Goal: Check status: Check status

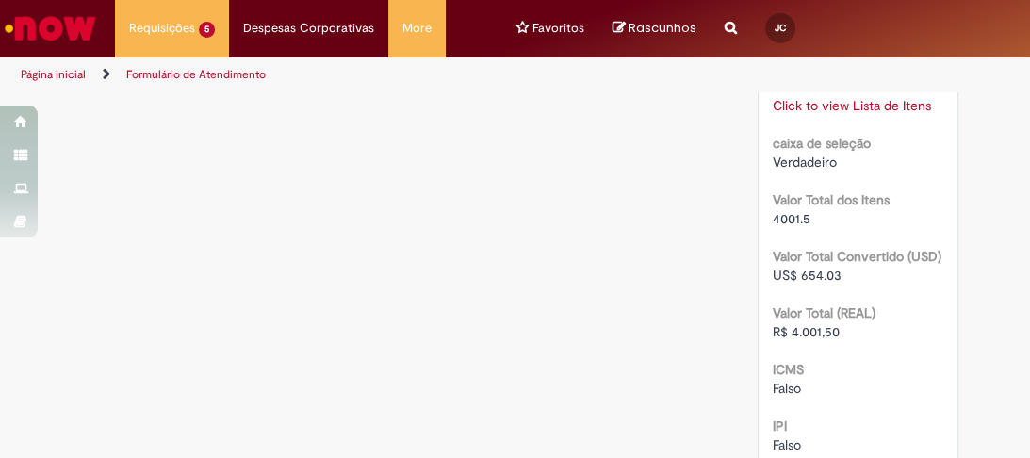
scroll to position [2035, 0]
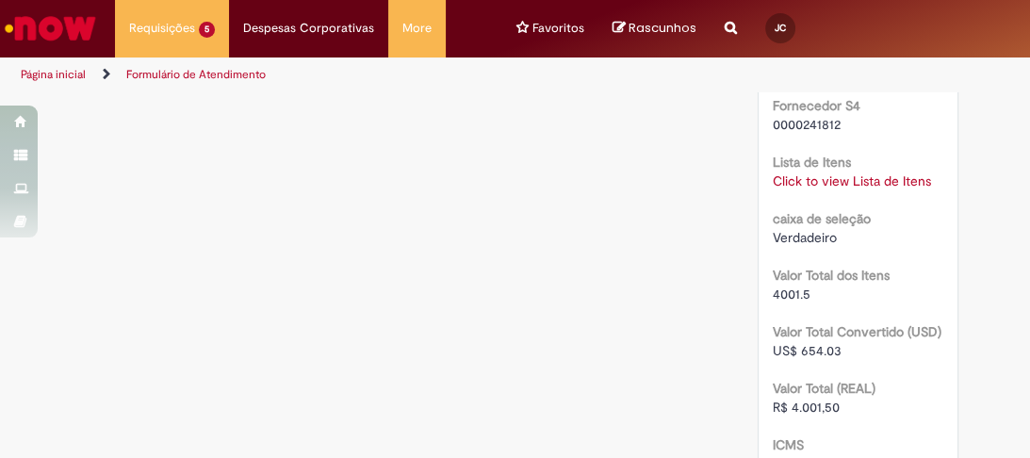
click at [846, 181] on link "Click to view Lista de Itens" at bounding box center [851, 180] width 158 height 17
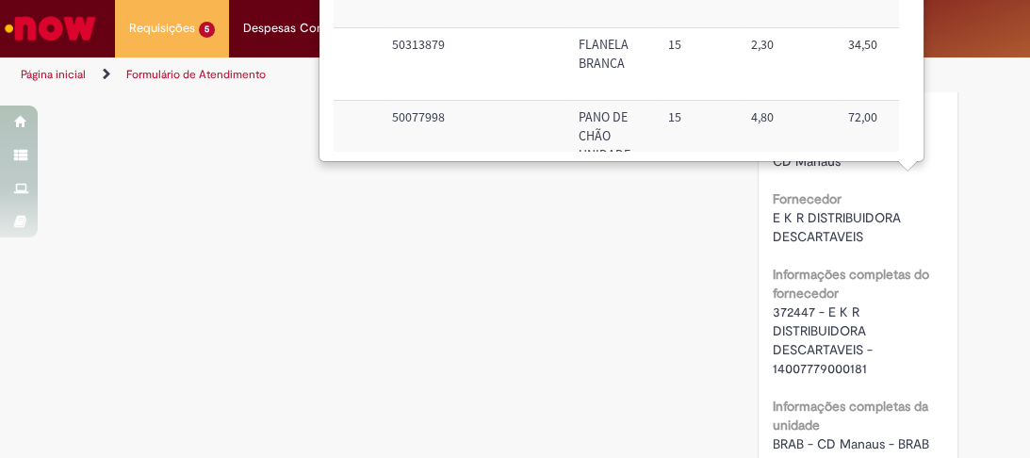
scroll to position [1232, 0]
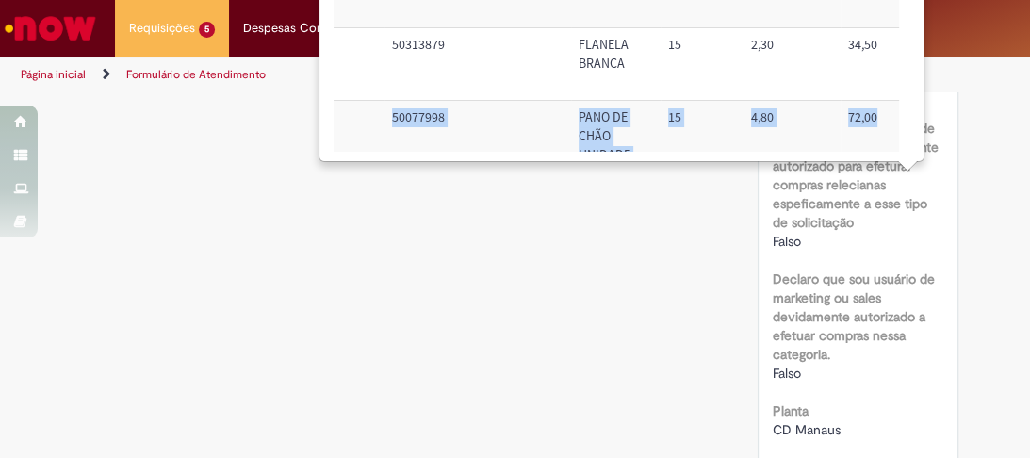
drag, startPoint x: 913, startPoint y: 90, endPoint x: 923, endPoint y: 139, distance: 50.1
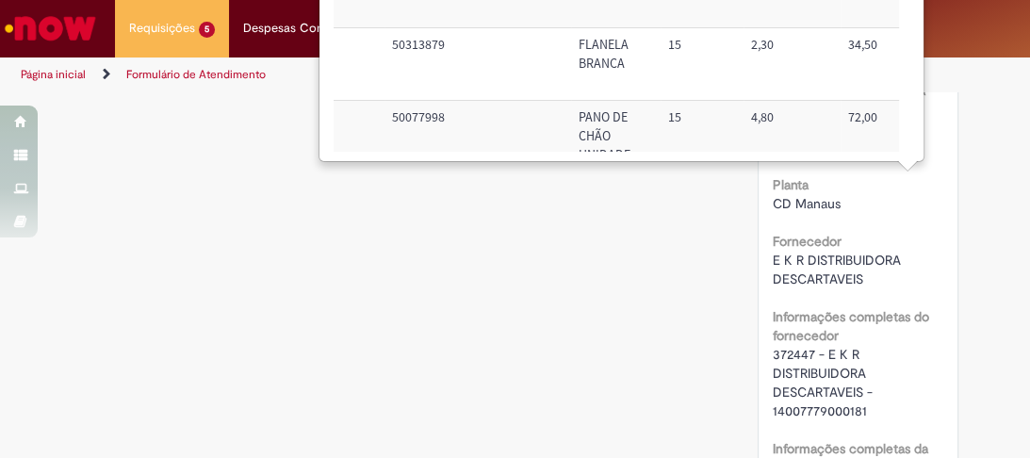
click at [672, 300] on div "Verificar Código de Barras Aguardando Aprovação Aguardando atendimento Em andam…" at bounding box center [515, 286] width 914 height 3240
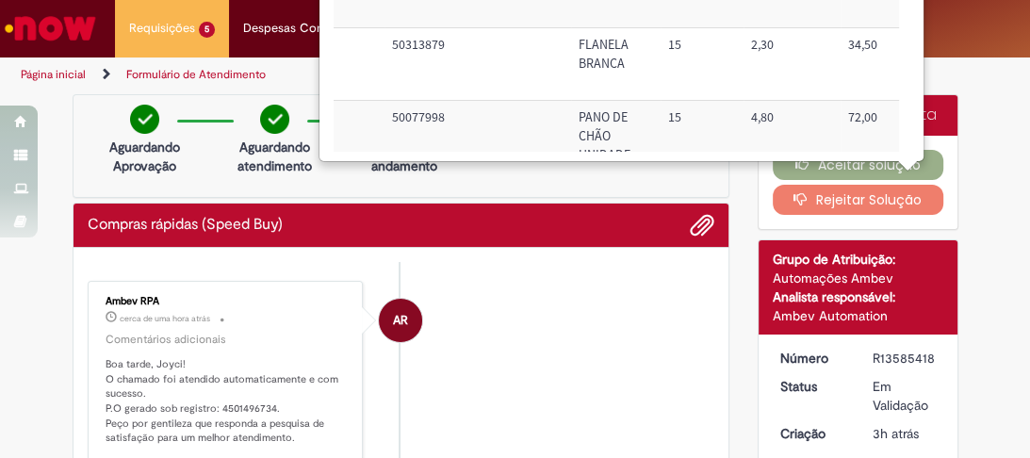
click at [592, 356] on li "AR Ambev RPA cerca de uma hora atrás cerca de uma hora atrás Comentários adicio…" at bounding box center [401, 371] width 627 height 180
drag, startPoint x: 265, startPoint y: 402, endPoint x: 211, endPoint y: 403, distance: 53.7
click at [211, 403] on p "Boa tarde, Joyci! O chamado foi atendido automaticamente e com sucesso. P.O ger…" at bounding box center [227, 401] width 243 height 89
copy p "4501496734"
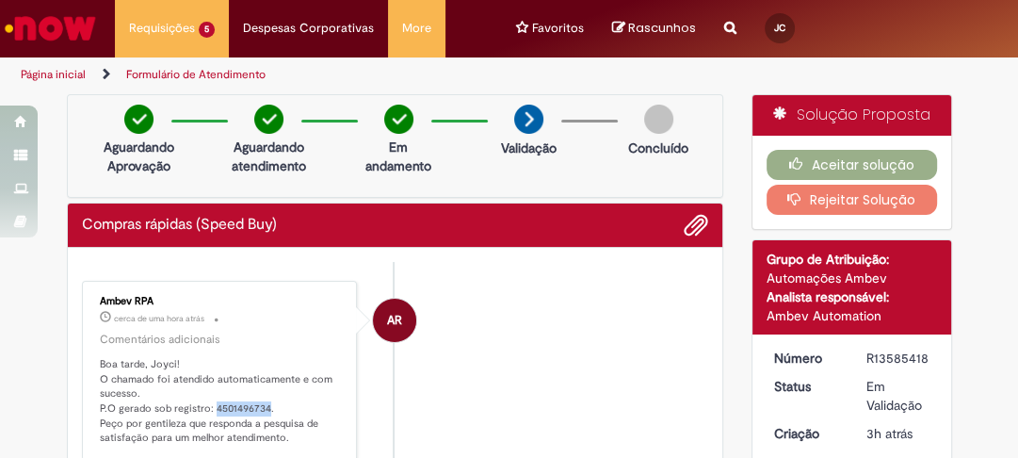
click at [283, 407] on p "Boa tarde, Joyci! O chamado foi atendido automaticamente e com sucesso. P.O ger…" at bounding box center [221, 401] width 243 height 89
drag, startPoint x: 258, startPoint y: 402, endPoint x: 207, endPoint y: 403, distance: 50.9
click at [207, 403] on p "Boa tarde, Joyci! O chamado foi atendido automaticamente e com sucesso. P.O ger…" at bounding box center [221, 401] width 243 height 89
copy p "4501496734"
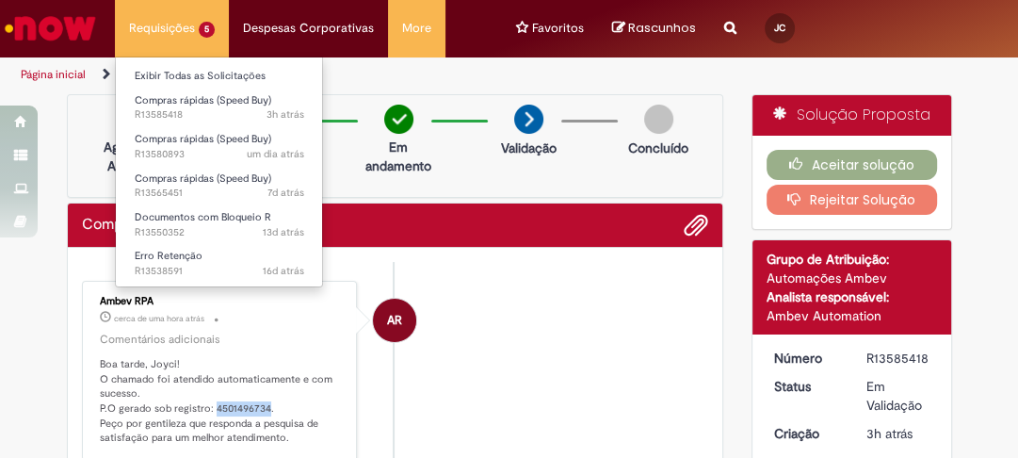
click at [133, 26] on li "Requisições 5 Exibir Todas as Solicitações Compras rápidas (Speed Buy) 3h atrás…" at bounding box center [172, 28] width 114 height 57
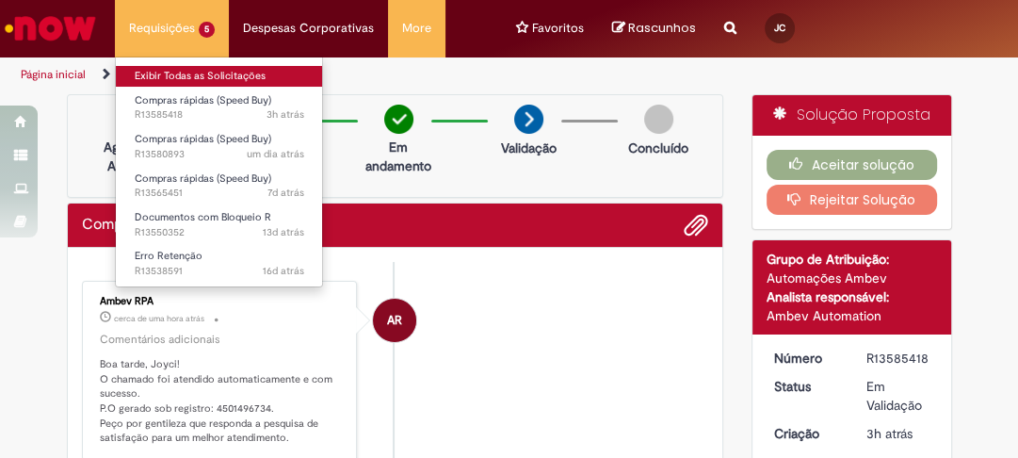
click at [159, 77] on link "Exibir Todas as Solicitações" at bounding box center [219, 76] width 207 height 21
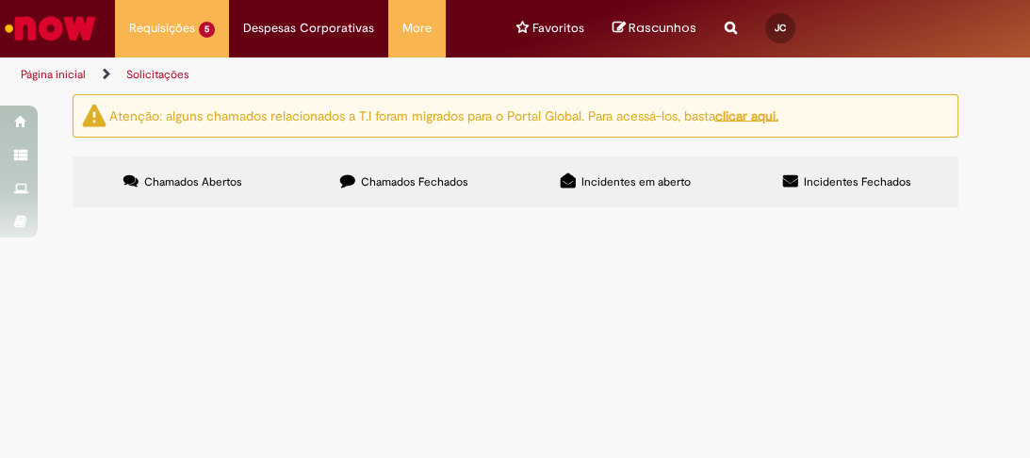
click at [0, 0] on span "chamado de solicitação de material de limpeza" at bounding box center [0, 0] width 0 height 0
click at [0, 0] on span "R13585418" at bounding box center [0, 0] width 0 height 0
click at [0, 0] on td "Compras rápidas (Speed Buy)" at bounding box center [0, 0] width 0 height 0
click at [0, 0] on span "Compras rápidas (Speed Buy)" at bounding box center [0, 0] width 0 height 0
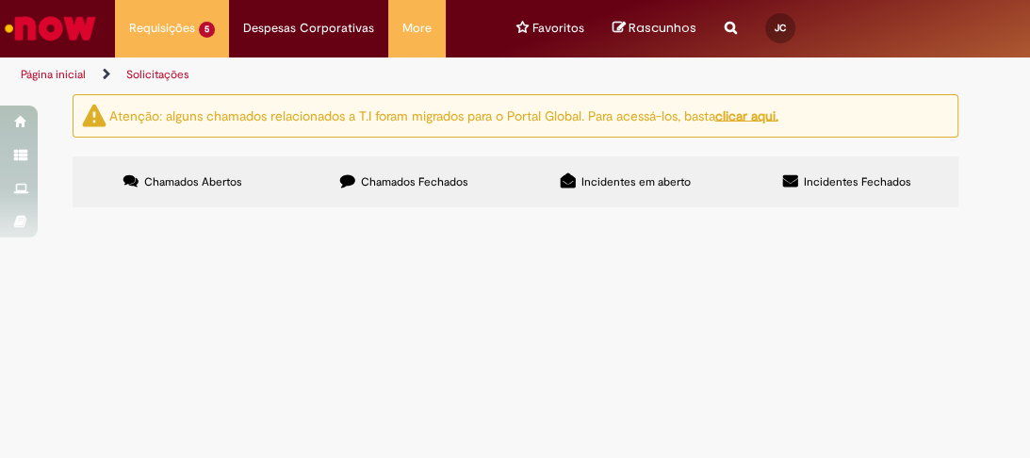
click at [0, 0] on span "R13585418" at bounding box center [0, 0] width 0 height 0
click at [0, 0] on span "Compras rápidas (Speed Buy)" at bounding box center [0, 0] width 0 height 0
